Goal: Transaction & Acquisition: Purchase product/service

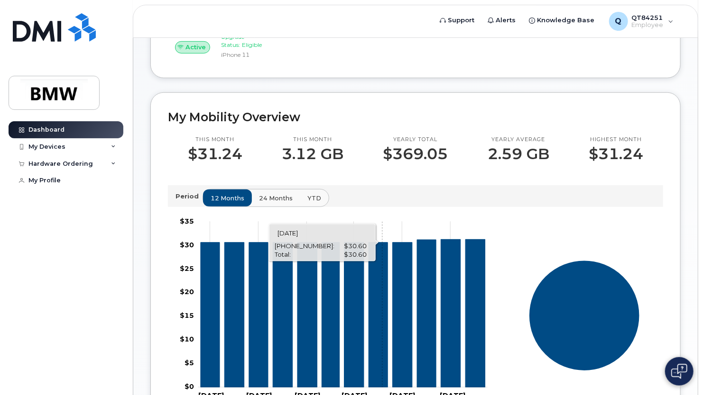
scroll to position [487, 0]
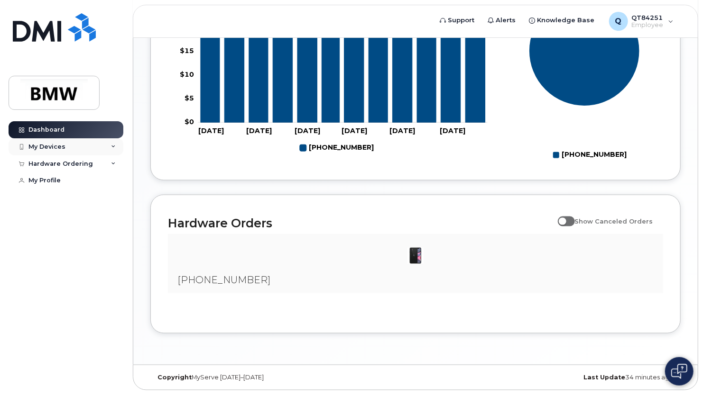
click at [47, 146] on div "My Devices" at bounding box center [46, 147] width 37 height 8
click at [59, 219] on div "Hardware Ordering" at bounding box center [60, 216] width 64 height 8
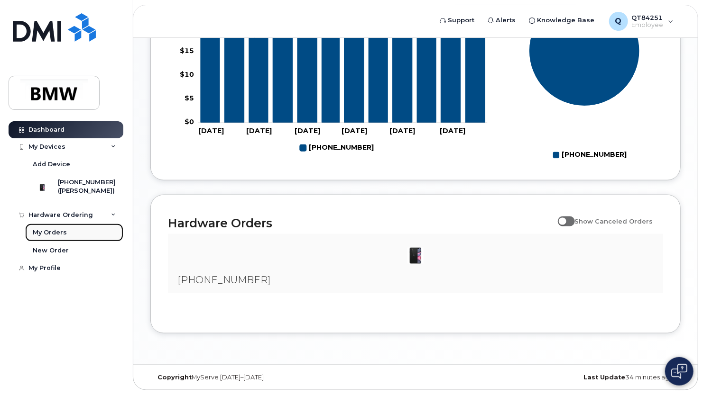
click at [55, 237] on div "My Orders" at bounding box center [50, 233] width 34 height 9
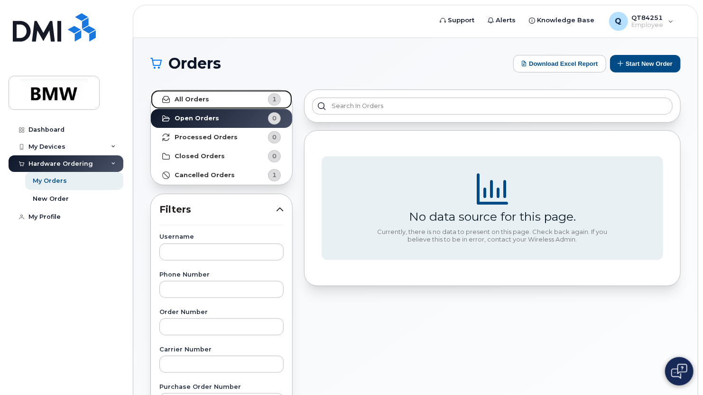
click at [220, 99] on link "All Orders 1" at bounding box center [221, 99] width 141 height 19
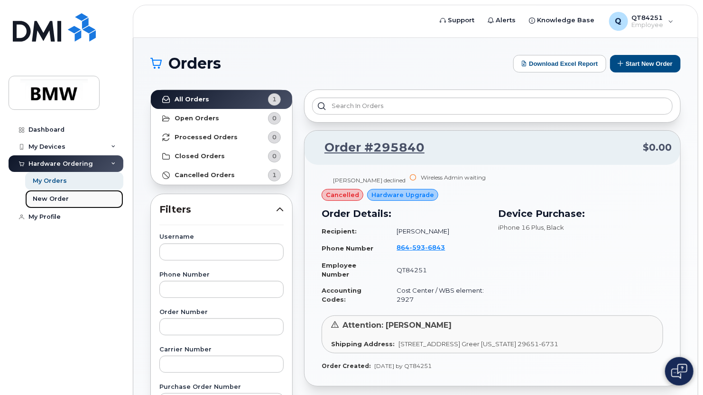
click at [49, 200] on div "New Order" at bounding box center [51, 199] width 36 height 9
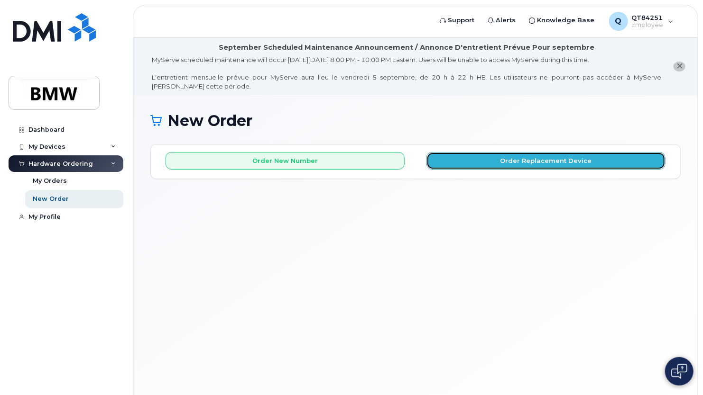
click at [516, 156] on button "Order Replacement Device" at bounding box center [545, 161] width 239 height 18
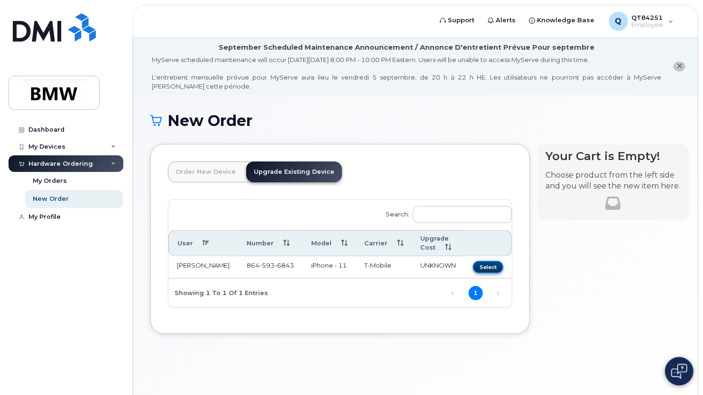
click at [475, 268] on button "Select" at bounding box center [488, 267] width 30 height 12
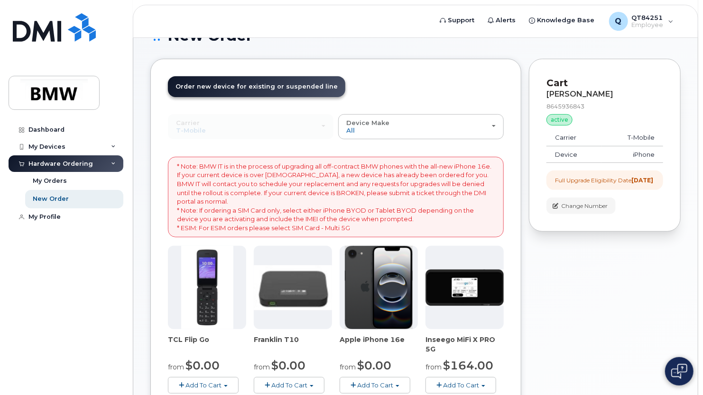
scroll to position [95, 0]
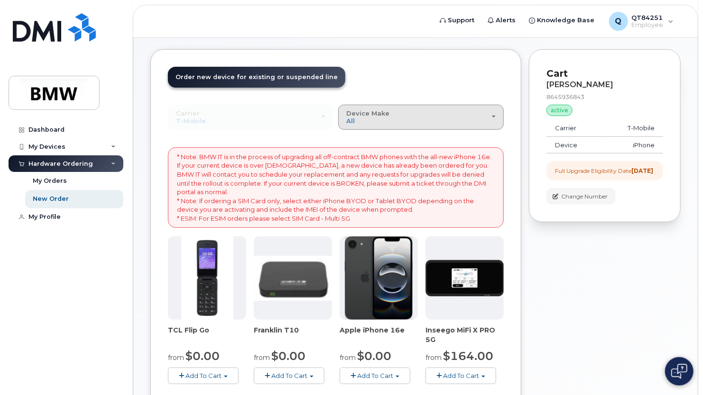
click at [427, 122] on div "Device Make All Cell Phone iPhone Modem" at bounding box center [420, 117] width 149 height 15
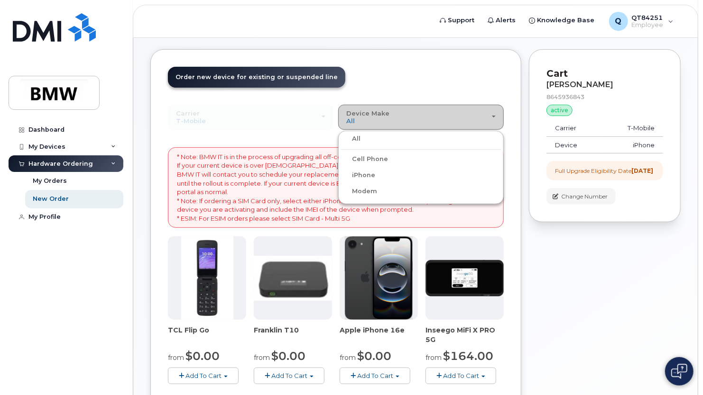
click at [425, 124] on div "Device Make All Cell Phone iPhone Modem" at bounding box center [420, 117] width 149 height 15
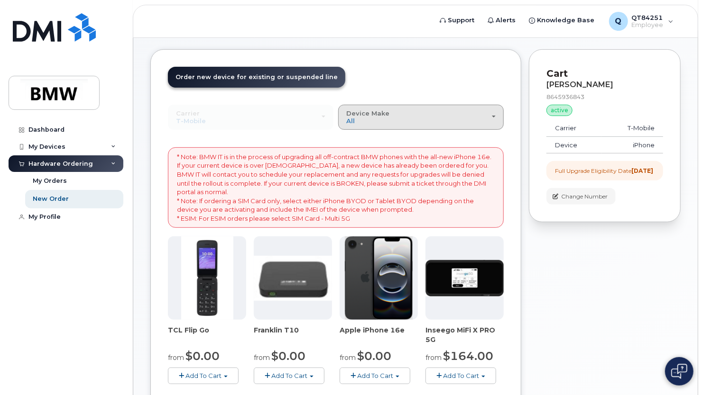
click at [423, 126] on button "Device Make All Cell Phone iPhone Modem" at bounding box center [421, 117] width 166 height 25
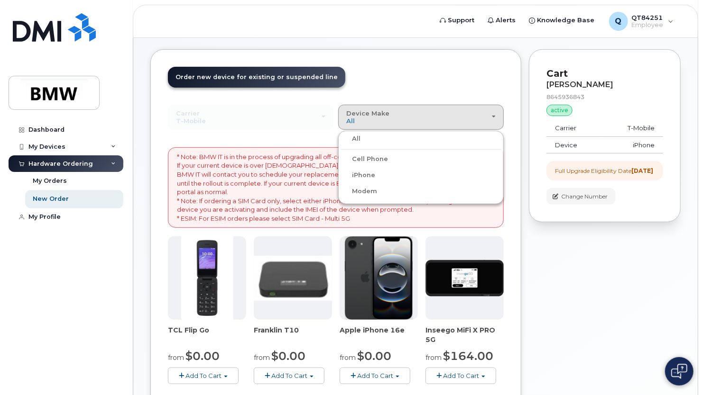
click at [360, 175] on label "iPhone" at bounding box center [357, 175] width 35 height 11
click at [0, 0] on input "iPhone" at bounding box center [0, 0] width 0 height 0
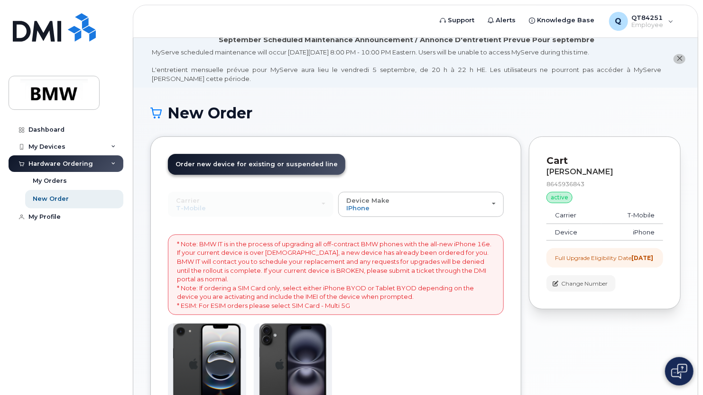
scroll to position [0, 0]
